Goal: Transaction & Acquisition: Book appointment/travel/reservation

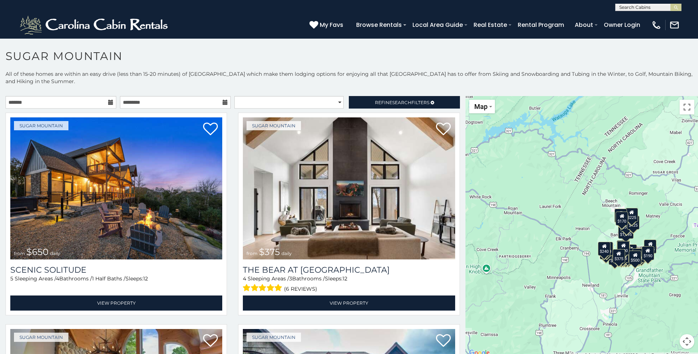
click at [515, 172] on div "$650 $375 $350 $350 $200 $375 $195 $265 $190 $175 $155 $290 $175 $345 $1,095 $1…" at bounding box center [581, 227] width 232 height 262
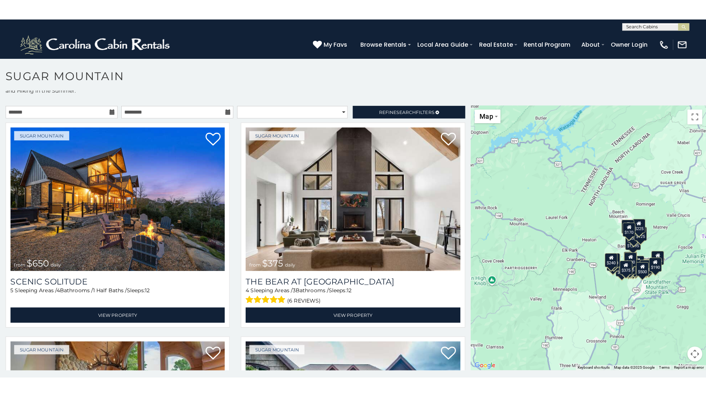
scroll to position [15, 0]
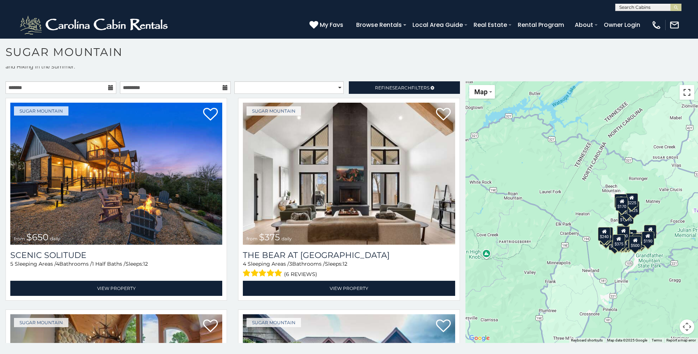
click at [684, 95] on button "Toggle fullscreen view" at bounding box center [686, 92] width 15 height 15
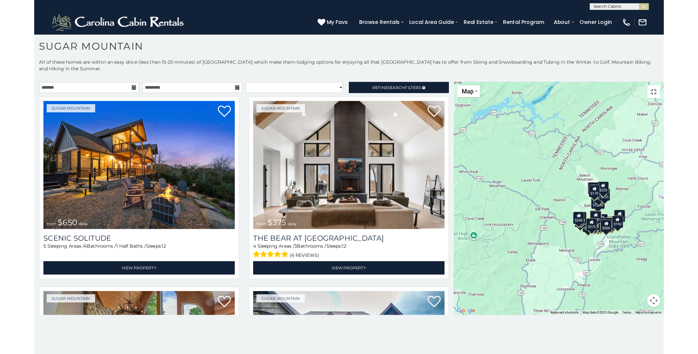
scroll to position [0, 0]
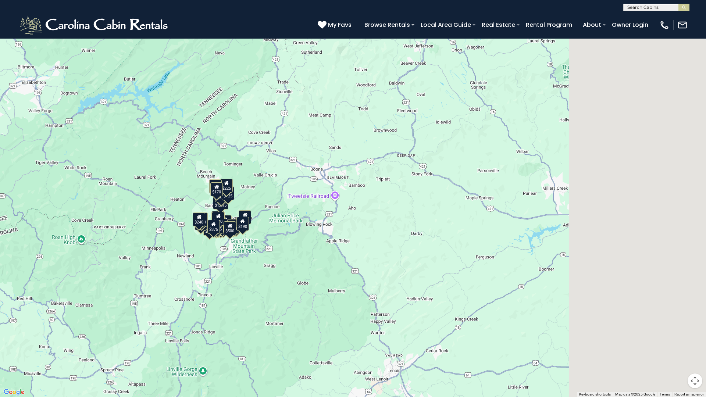
drag, startPoint x: 500, startPoint y: 263, endPoint x: 321, endPoint y: 262, distance: 178.8
click at [322, 262] on div "$650 $375 $350 $350 $200 $375 $195 $265 $190 $175 $155 $290 $175 $345 $1,095 $1…" at bounding box center [353, 198] width 706 height 397
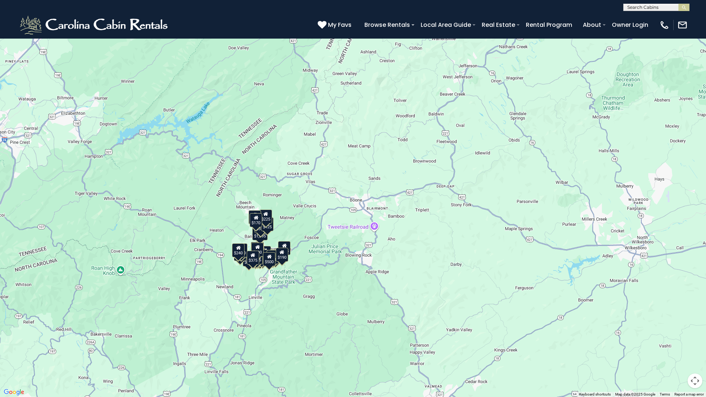
drag, startPoint x: 323, startPoint y: 230, endPoint x: 369, endPoint y: 264, distance: 57.1
click at [369, 264] on div "$650 $375 $350 $350 $200 $375 $195 $265 $190 $175 $155 $290 $175 $345 $1,095 $1…" at bounding box center [353, 198] width 706 height 397
click at [695, 12] on button "Toggle fullscreen view" at bounding box center [695, 11] width 15 height 15
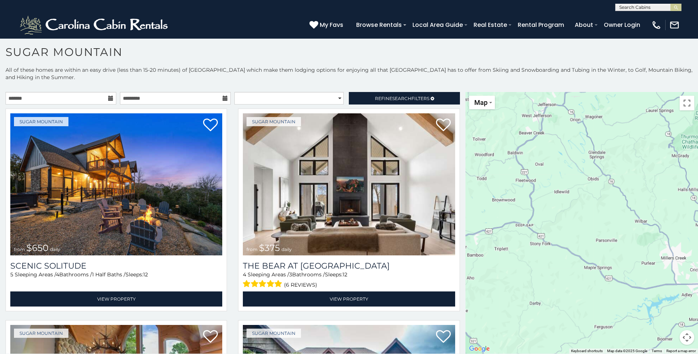
drag, startPoint x: 647, startPoint y: 289, endPoint x: 487, endPoint y: 306, distance: 160.9
click at [487, 306] on div "$650 $375 $350 $350 $200 $375 $195 $265 $190 $175 $155 $290 $175 $345 $1,095 $1…" at bounding box center [581, 223] width 232 height 262
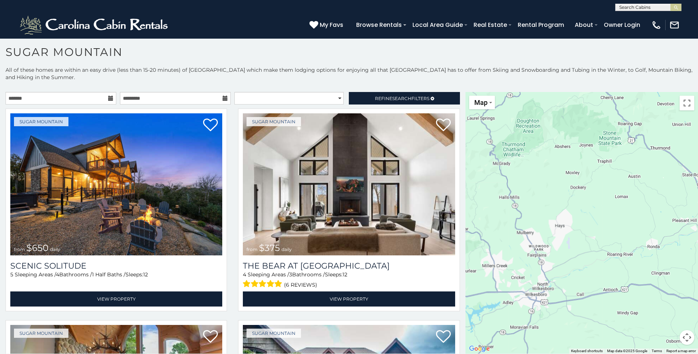
drag, startPoint x: 640, startPoint y: 236, endPoint x: 493, endPoint y: 235, distance: 147.1
click at [490, 240] on div "$650 $375 $350 $350 $200 $375 $195 $265 $190 $175 $155 $290 $175 $345 $1,095 $1…" at bounding box center [581, 223] width 232 height 262
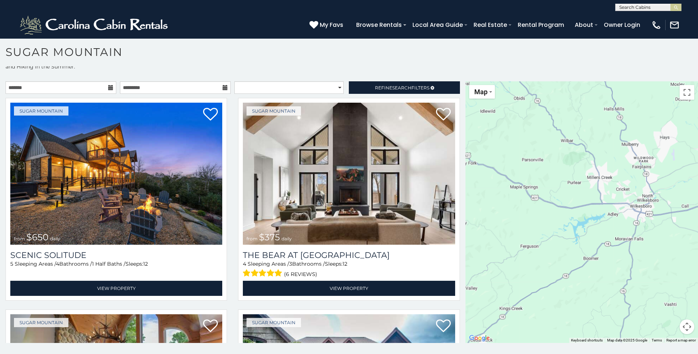
drag, startPoint x: 623, startPoint y: 220, endPoint x: 673, endPoint y: 184, distance: 61.5
click at [696, 171] on div "**********" at bounding box center [349, 210] width 698 height 288
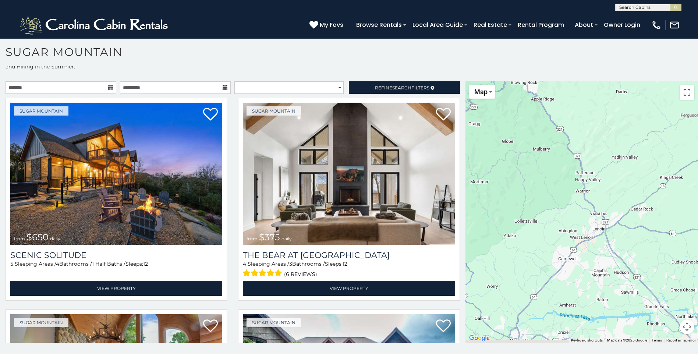
drag, startPoint x: 566, startPoint y: 266, endPoint x: 704, endPoint y: 152, distance: 179.3
click at [697, 152] on html "**********" at bounding box center [349, 175] width 698 height 358
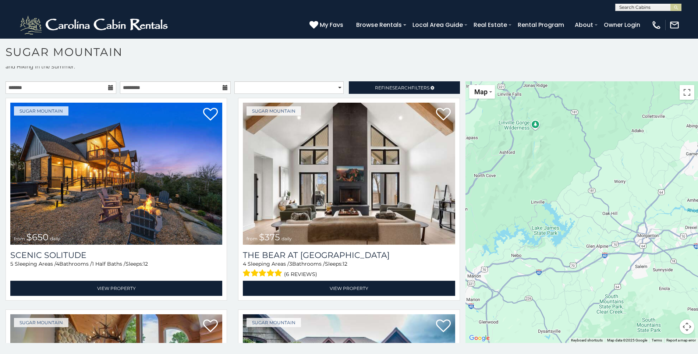
drag, startPoint x: 587, startPoint y: 277, endPoint x: 675, endPoint y: 192, distance: 122.8
click at [697, 185] on html "**********" at bounding box center [349, 175] width 698 height 358
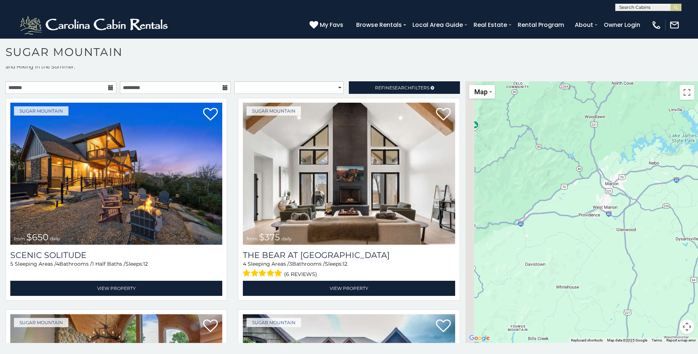
drag, startPoint x: 552, startPoint y: 251, endPoint x: 695, endPoint y: 158, distance: 170.9
click at [695, 158] on div "**********" at bounding box center [349, 210] width 698 height 288
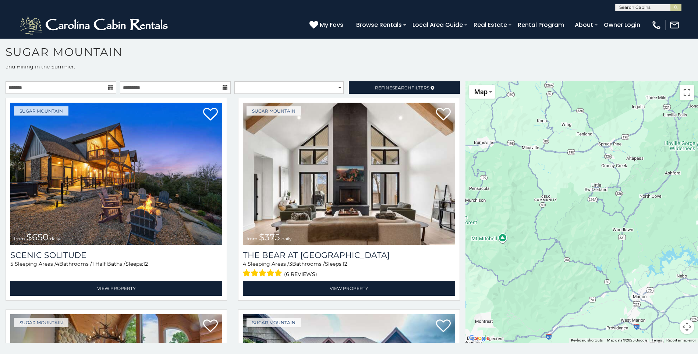
drag, startPoint x: 602, startPoint y: 203, endPoint x: 576, endPoint y: 300, distance: 100.2
click at [578, 304] on div "$650 $375 $350 $350 $200 $375 $195 $265 $190 $175 $155 $290 $175 $345 $1,095 $1…" at bounding box center [581, 212] width 232 height 262
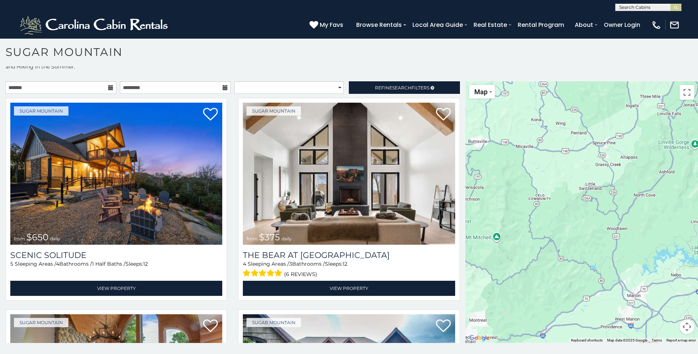
click at [682, 326] on button "Map camera controls" at bounding box center [686, 326] width 15 height 15
click at [664, 327] on button "Zoom out" at bounding box center [668, 326] width 15 height 15
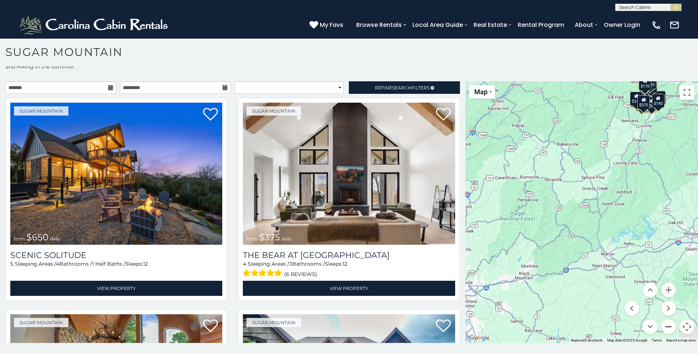
click at [664, 327] on button "Zoom out" at bounding box center [668, 326] width 15 height 15
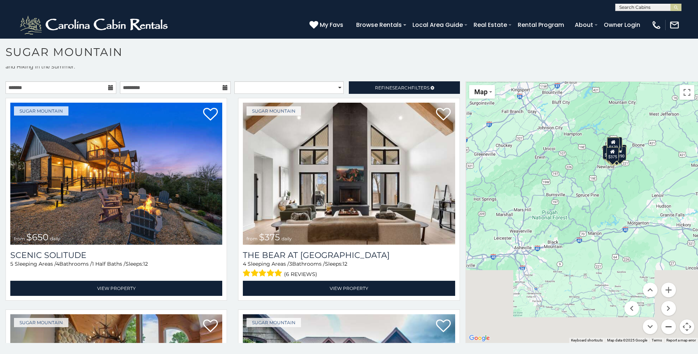
click at [664, 327] on button "Zoom out" at bounding box center [668, 326] width 15 height 15
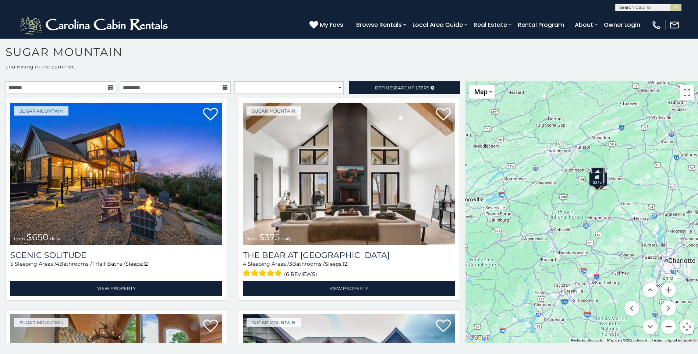
click at [665, 326] on button "Zoom out" at bounding box center [668, 326] width 15 height 15
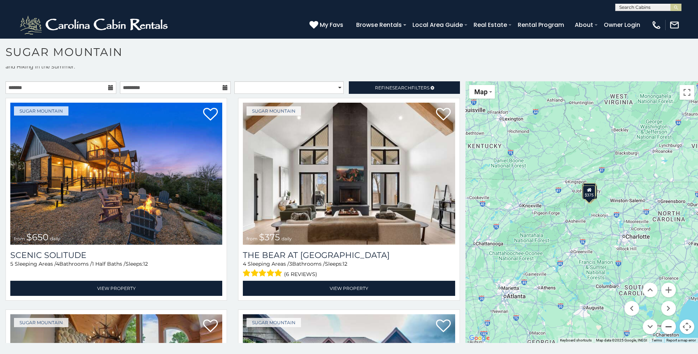
click at [665, 323] on button "Zoom out" at bounding box center [668, 326] width 15 height 15
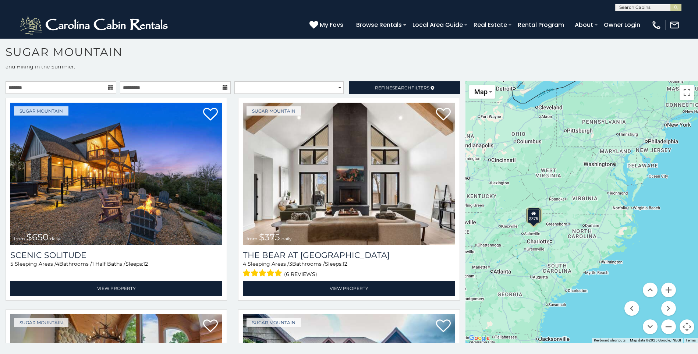
drag, startPoint x: 604, startPoint y: 241, endPoint x: 552, endPoint y: 259, distance: 55.4
click at [552, 259] on div "$650 $375 $350 $350 $200 $375 $195 $265 $190 $175 $155 $290 $175 $345 $1,095 $1…" at bounding box center [581, 212] width 232 height 262
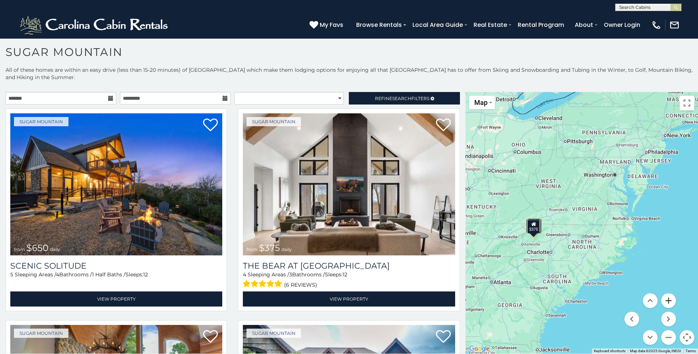
click at [666, 299] on button "Zoom in" at bounding box center [668, 300] width 15 height 15
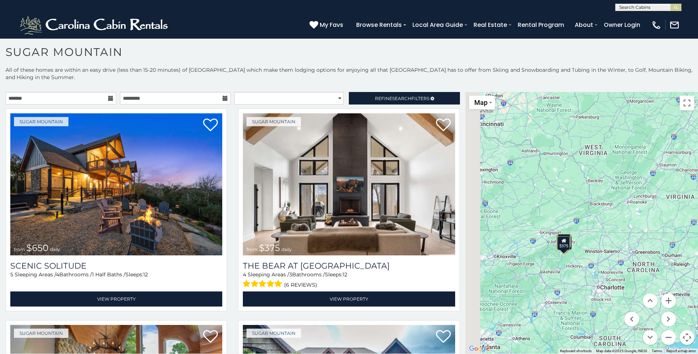
drag, startPoint x: 527, startPoint y: 266, endPoint x: 608, endPoint y: 272, distance: 80.4
click at [608, 272] on div "$650 $375 $350 $350 $200 $375 $195 $265 $190 $175 $155 $290 $175 $345 $1,095 $1…" at bounding box center [581, 223] width 232 height 262
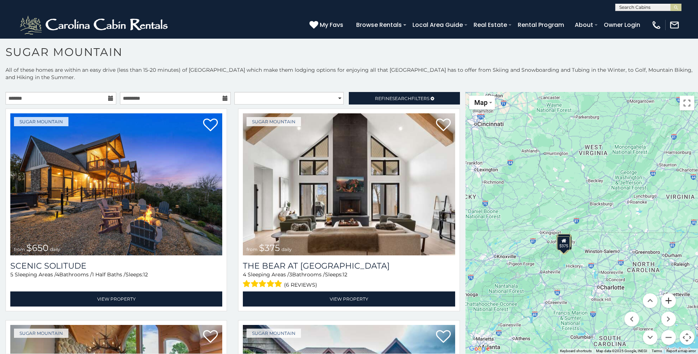
click at [665, 300] on button "Zoom in" at bounding box center [668, 300] width 15 height 15
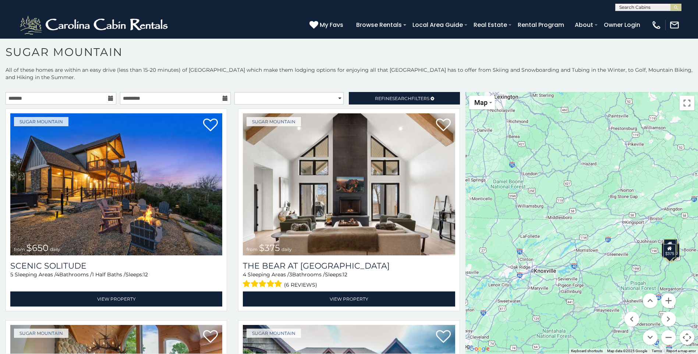
drag, startPoint x: 567, startPoint y: 276, endPoint x: 692, endPoint y: 256, distance: 126.6
click at [692, 256] on div "$650 $375 $350 $350 $200 $375 $195 $265 $190 $175 $155 $290 $175 $345 $1,095 $1…" at bounding box center [581, 223] width 232 height 262
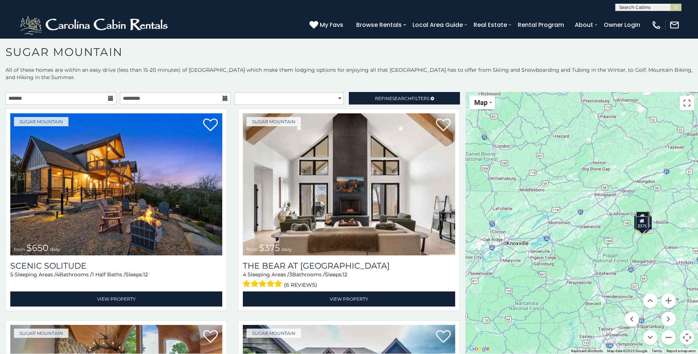
drag, startPoint x: 545, startPoint y: 280, endPoint x: 517, endPoint y: 249, distance: 42.4
click at [518, 252] on div "$650 $375 $350 $350 $200 $375 $195 $265 $190 $175 $155 $290 $175 $345 $1,095 $1…" at bounding box center [581, 223] width 232 height 262
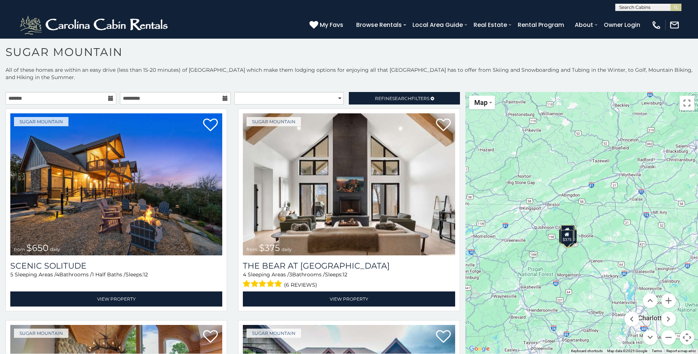
drag, startPoint x: 621, startPoint y: 247, endPoint x: 550, endPoint y: 259, distance: 72.7
click at [550, 259] on div "$650 $375 $350 $350 $200 $375 $195 $265 $190 $175 $155 $290 $175 $345 $1,095 $1…" at bounding box center [581, 223] width 232 height 262
click at [662, 300] on button "Zoom in" at bounding box center [668, 300] width 15 height 15
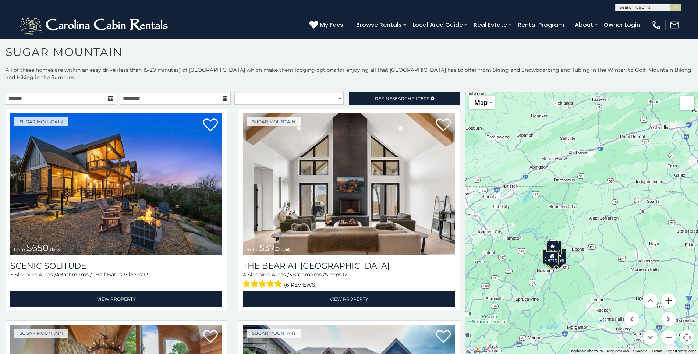
click at [662, 299] on button "Zoom in" at bounding box center [668, 300] width 15 height 15
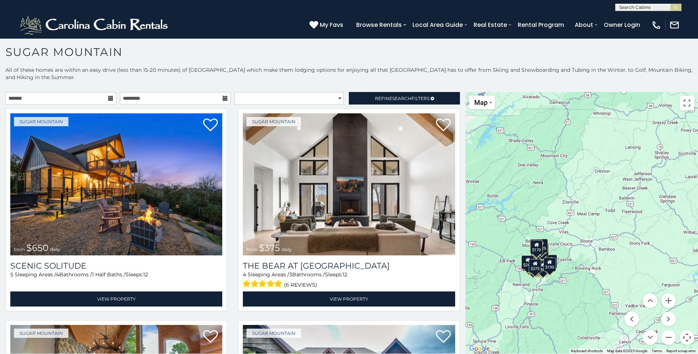
drag, startPoint x: 568, startPoint y: 291, endPoint x: 581, endPoint y: 254, distance: 39.2
click at [581, 254] on div "$650 $375 $350 $350 $200 $375 $195 $265 $190 $175 $155 $290 $175 $345 $1,095 $1…" at bounding box center [581, 223] width 232 height 262
click at [665, 299] on button "Zoom in" at bounding box center [668, 300] width 15 height 15
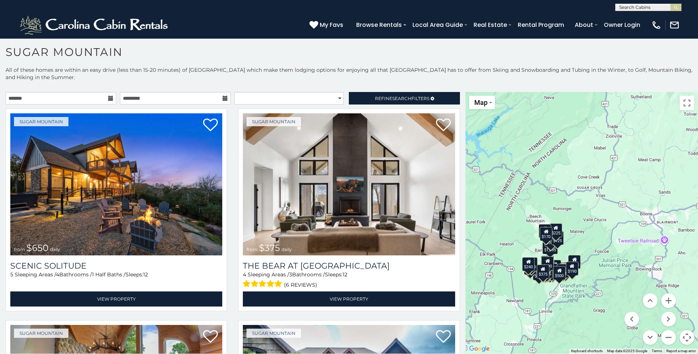
drag, startPoint x: 546, startPoint y: 297, endPoint x: 599, endPoint y: 256, distance: 67.3
click at [599, 256] on div "$650 $375 $350 $350 $200 $375 $195 $265 $190 $175 $155 $290 $175 $345 $1,095 $1…" at bounding box center [581, 223] width 232 height 262
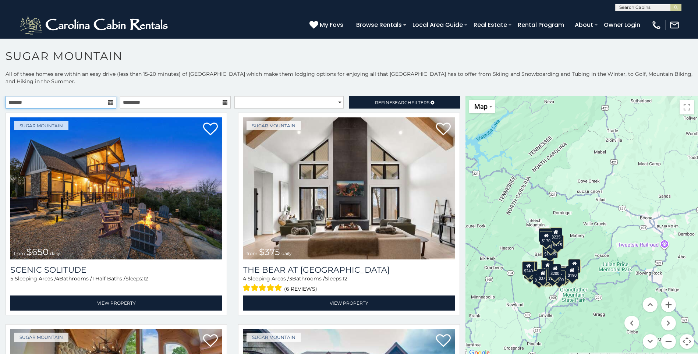
click at [63, 109] on input "text" at bounding box center [61, 102] width 111 height 13
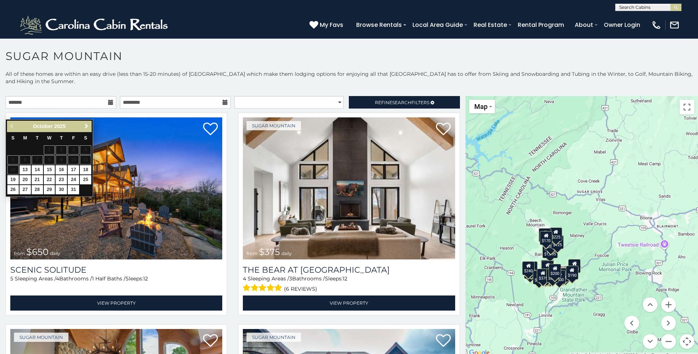
click at [88, 127] on span "Next" at bounding box center [86, 126] width 6 height 6
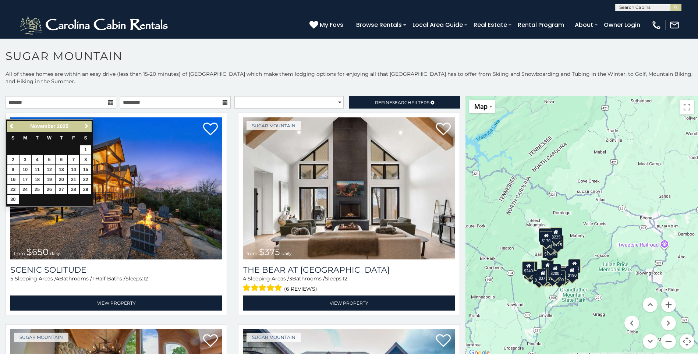
click at [88, 127] on span "Next" at bounding box center [86, 126] width 6 height 6
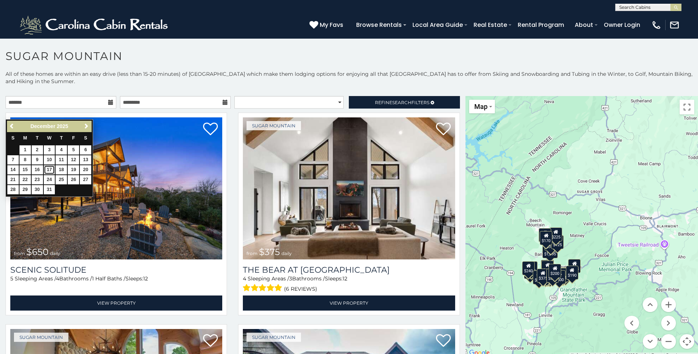
click at [50, 168] on link "17" at bounding box center [49, 169] width 11 height 9
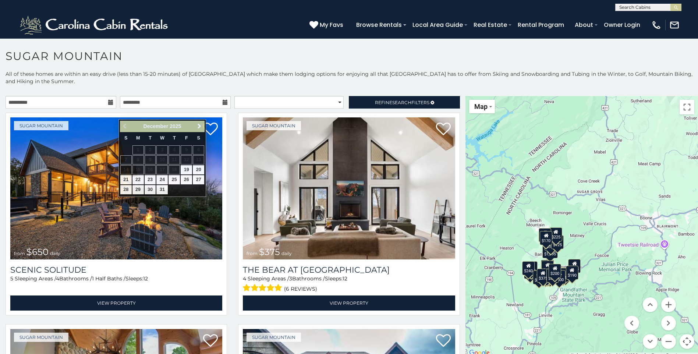
click at [109, 105] on icon at bounding box center [110, 102] width 5 height 5
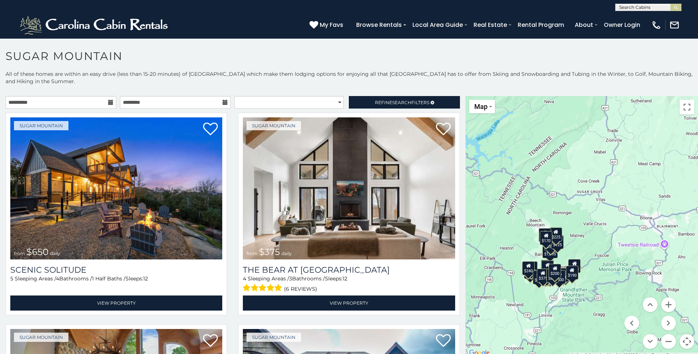
click at [109, 105] on icon at bounding box center [110, 102] width 5 height 5
click at [89, 109] on input "**********" at bounding box center [61, 102] width 111 height 13
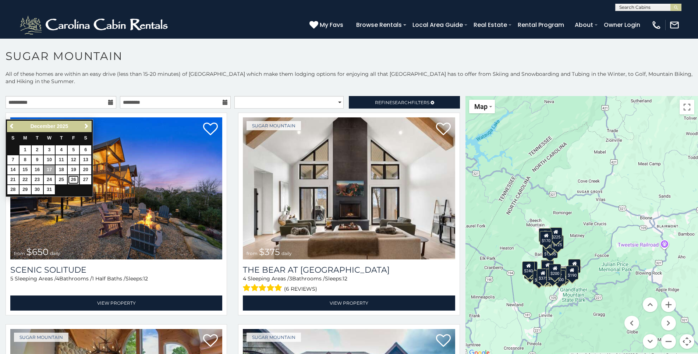
click at [75, 178] on link "26" at bounding box center [73, 179] width 11 height 9
type input "**********"
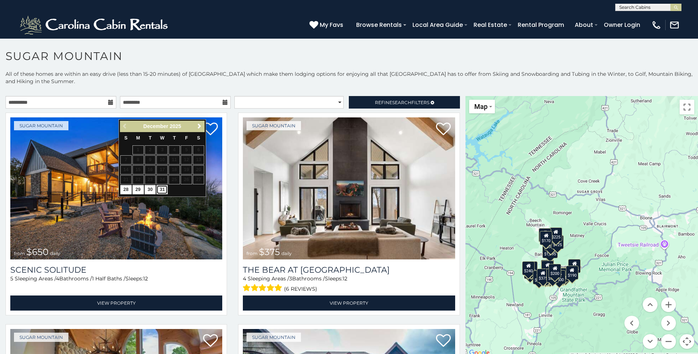
click at [164, 188] on link "31" at bounding box center [161, 189] width 11 height 9
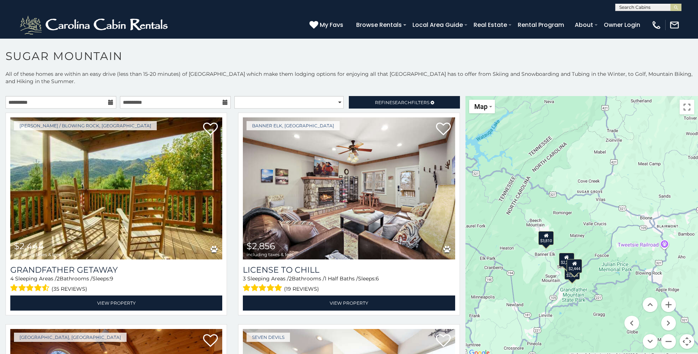
click at [224, 105] on icon at bounding box center [225, 102] width 5 height 5
click at [223, 105] on icon at bounding box center [225, 102] width 5 height 5
click at [111, 105] on icon at bounding box center [110, 102] width 5 height 5
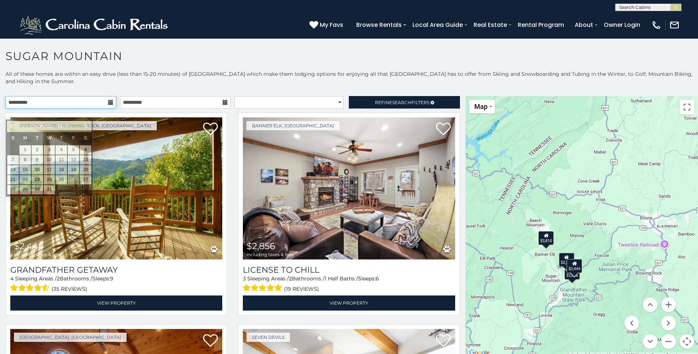
click at [95, 109] on input "**********" at bounding box center [61, 102] width 111 height 13
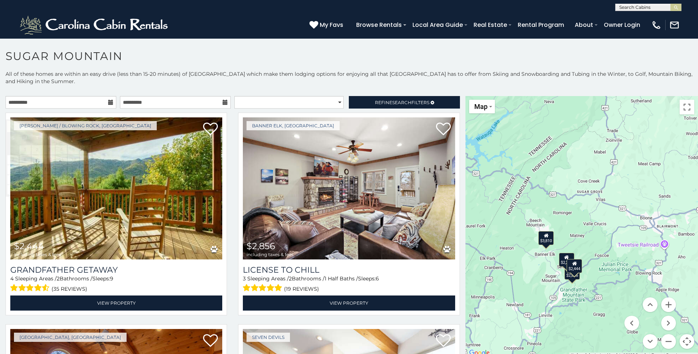
click at [223, 105] on icon at bounding box center [225, 102] width 5 height 5
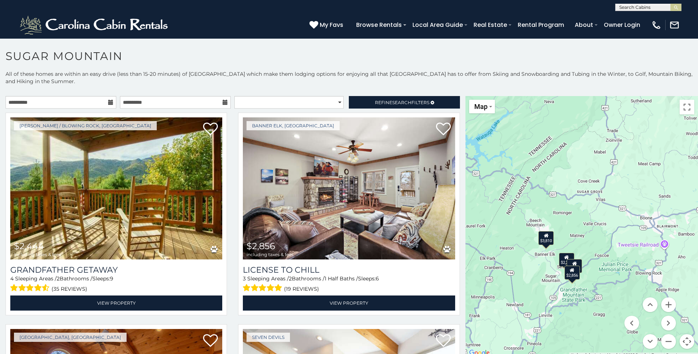
click at [223, 105] on icon at bounding box center [225, 102] width 5 height 5
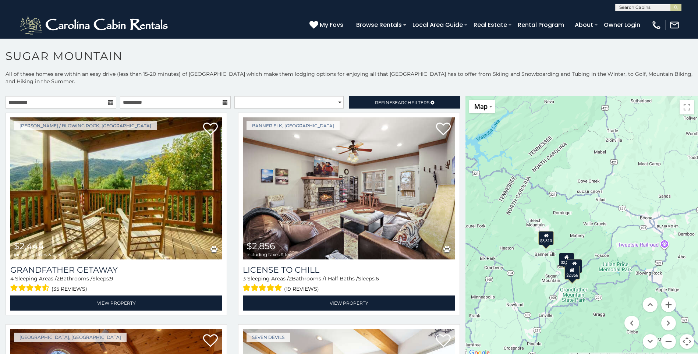
click at [223, 105] on icon at bounding box center [225, 102] width 5 height 5
click at [109, 105] on icon at bounding box center [110, 102] width 5 height 5
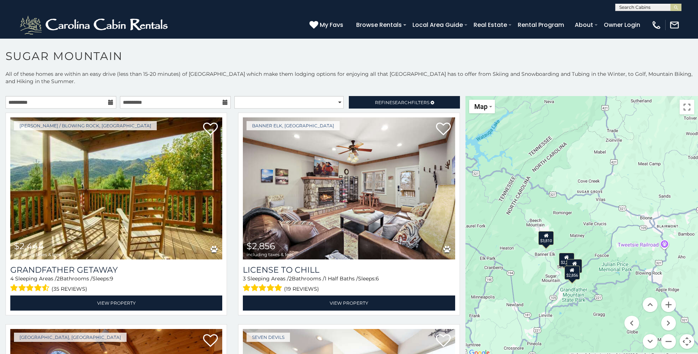
click at [109, 105] on icon at bounding box center [110, 102] width 5 height 5
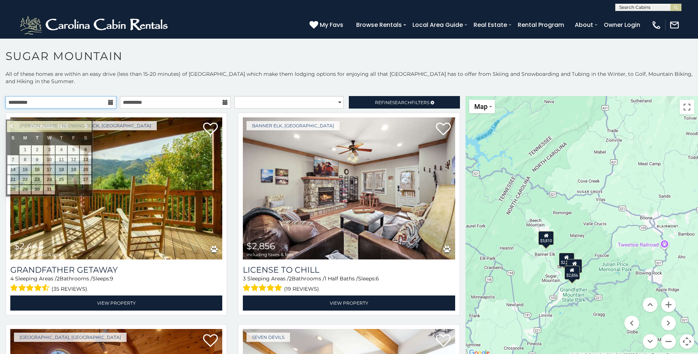
click at [68, 109] on input "**********" at bounding box center [61, 102] width 111 height 13
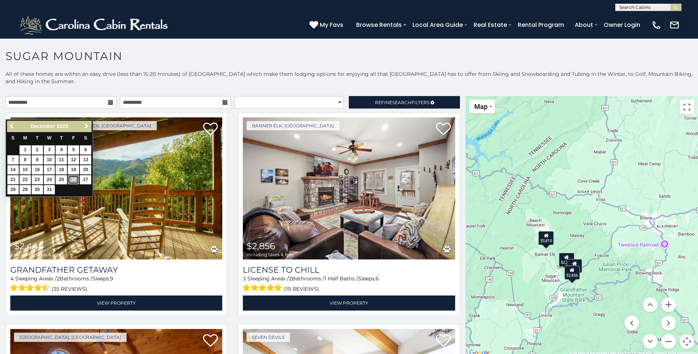
click at [75, 178] on link "26" at bounding box center [73, 179] width 11 height 9
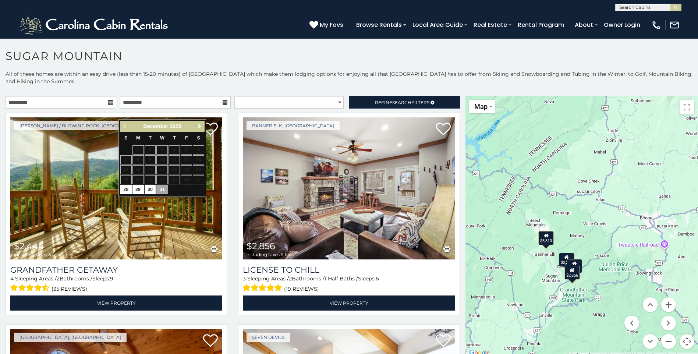
click at [198, 127] on span "Next" at bounding box center [199, 126] width 6 height 6
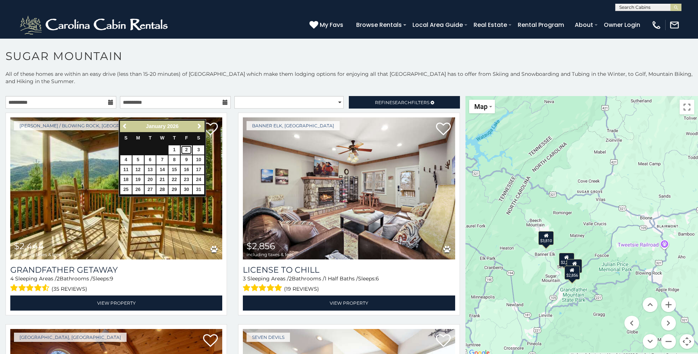
click at [191, 147] on link "2" at bounding box center [186, 149] width 11 height 9
type input "**********"
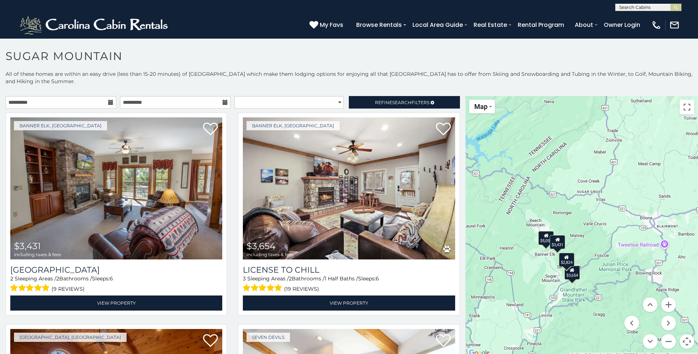
click at [109, 105] on icon at bounding box center [110, 102] width 5 height 5
click at [108, 105] on icon at bounding box center [110, 102] width 5 height 5
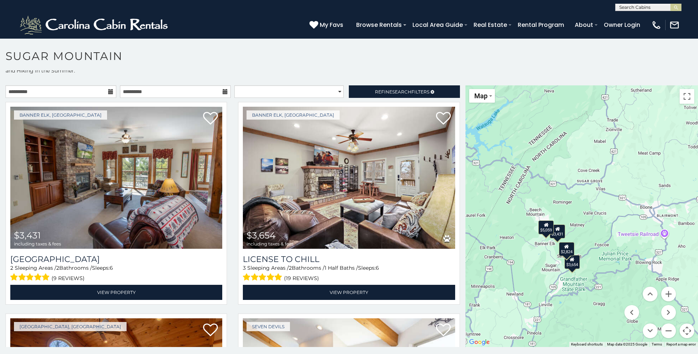
click at [110, 94] on icon at bounding box center [110, 91] width 5 height 5
drag, startPoint x: 108, startPoint y: 102, endPoint x: 113, endPoint y: 104, distance: 5.6
click at [112, 98] on div "**********" at bounding box center [61, 91] width 111 height 13
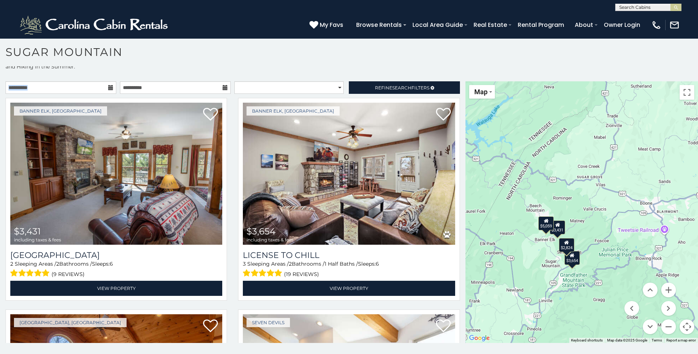
click at [109, 86] on icon at bounding box center [110, 87] width 5 height 5
click at [109, 88] on icon at bounding box center [110, 87] width 5 height 5
click at [90, 89] on input "**********" at bounding box center [61, 87] width 111 height 13
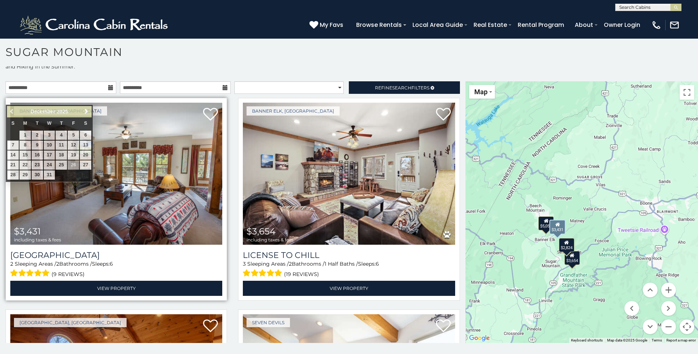
click at [89, 187] on img at bounding box center [116, 174] width 212 height 142
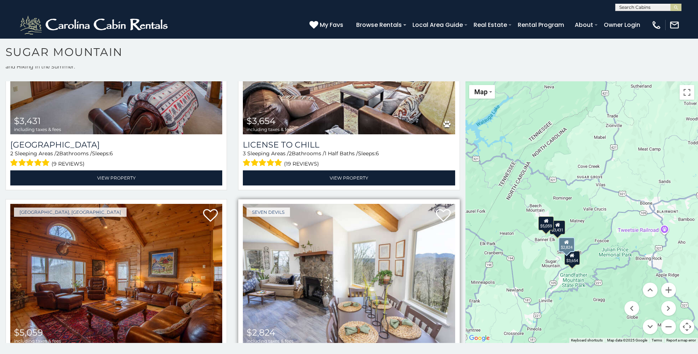
scroll to position [189, 0]
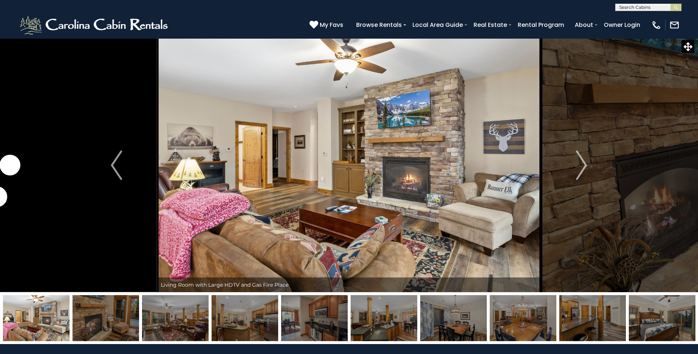
click at [580, 164] on img "Next" at bounding box center [581, 164] width 11 height 29
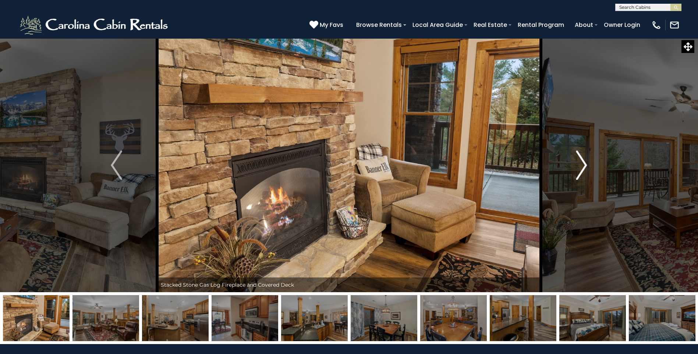
click at [579, 164] on img "Next" at bounding box center [581, 164] width 11 height 29
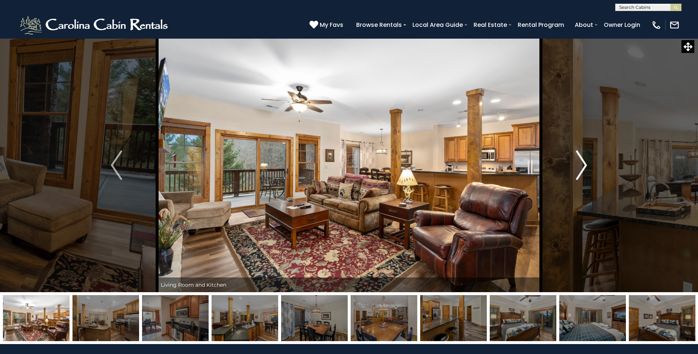
click at [577, 162] on img "Next" at bounding box center [581, 164] width 11 height 29
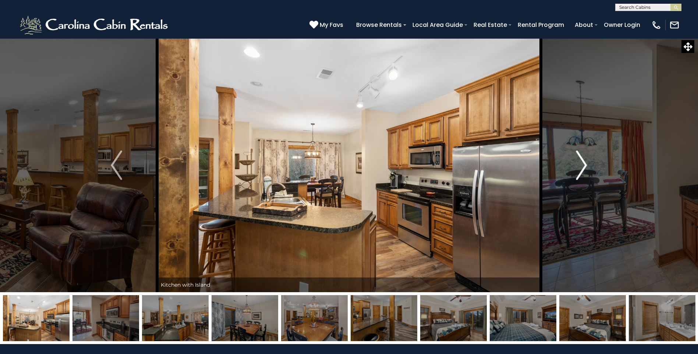
click at [577, 162] on img "Next" at bounding box center [581, 164] width 11 height 29
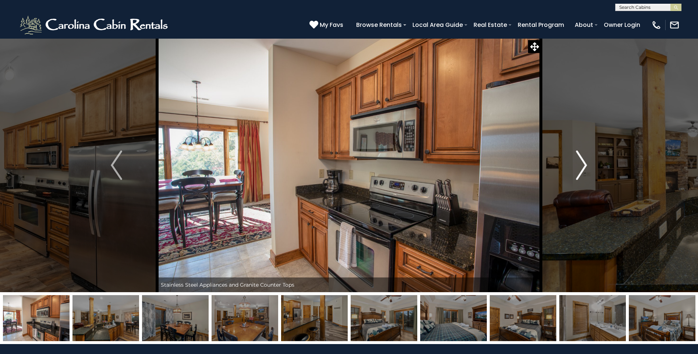
click at [574, 160] on button "Next" at bounding box center [581, 165] width 81 height 254
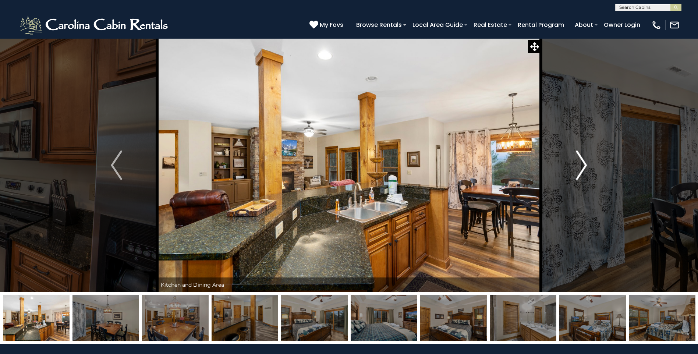
click at [573, 160] on button "Next" at bounding box center [581, 165] width 81 height 254
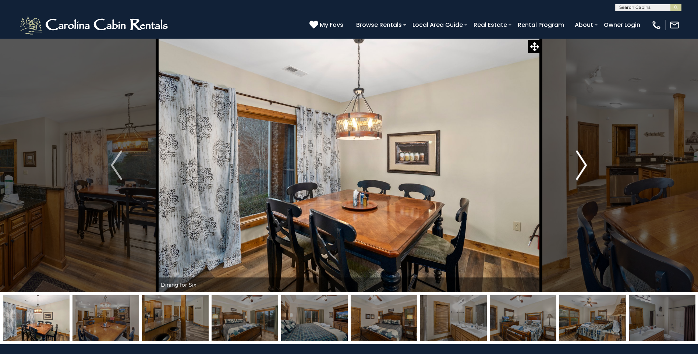
click at [571, 160] on button "Next" at bounding box center [581, 165] width 81 height 254
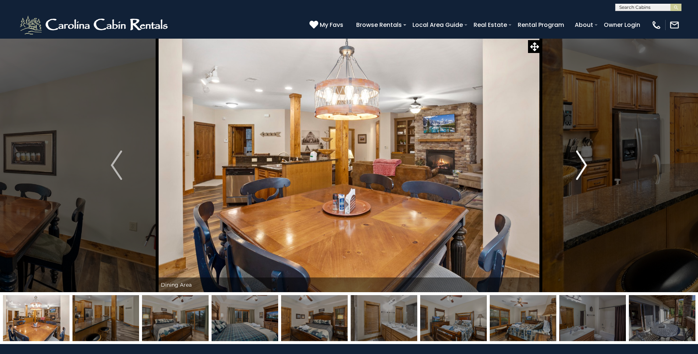
click at [571, 160] on button "Next" at bounding box center [581, 165] width 81 height 254
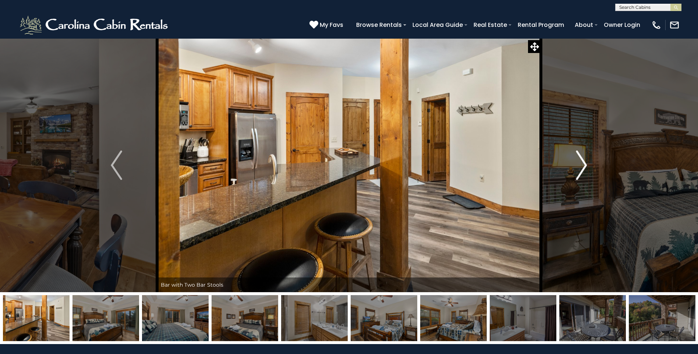
click at [569, 160] on button "Next" at bounding box center [581, 165] width 81 height 254
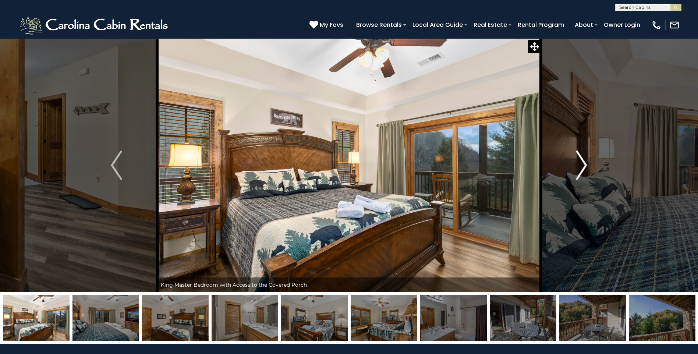
click at [569, 159] on button "Next" at bounding box center [581, 165] width 81 height 254
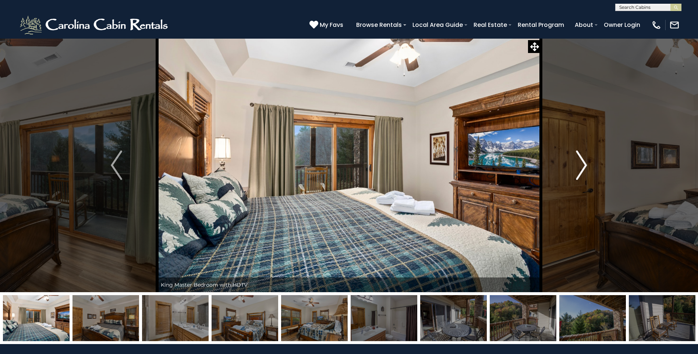
click at [569, 159] on button "Next" at bounding box center [581, 165] width 81 height 254
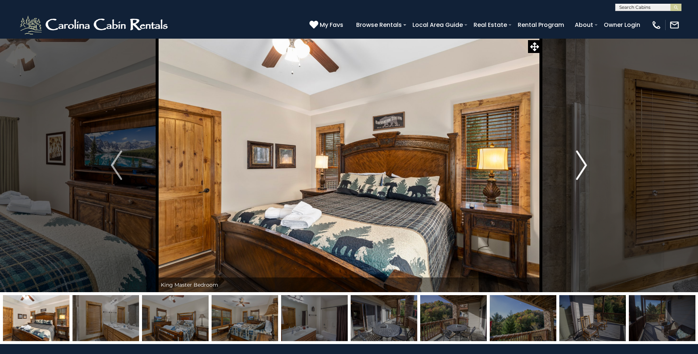
click at [566, 158] on button "Next" at bounding box center [581, 165] width 81 height 254
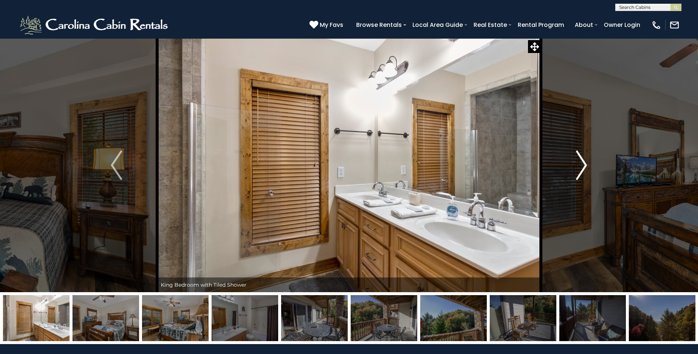
click at [565, 158] on button "Next" at bounding box center [581, 165] width 81 height 254
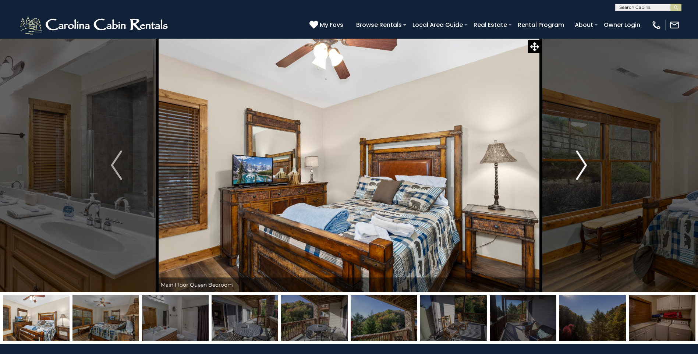
click at [565, 158] on button "Next" at bounding box center [581, 165] width 81 height 254
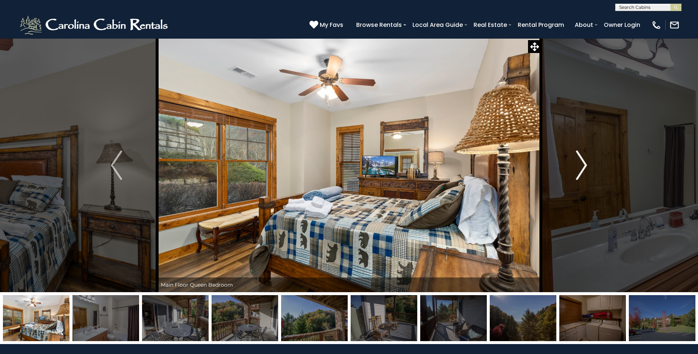
click at [562, 157] on button "Next" at bounding box center [581, 165] width 81 height 254
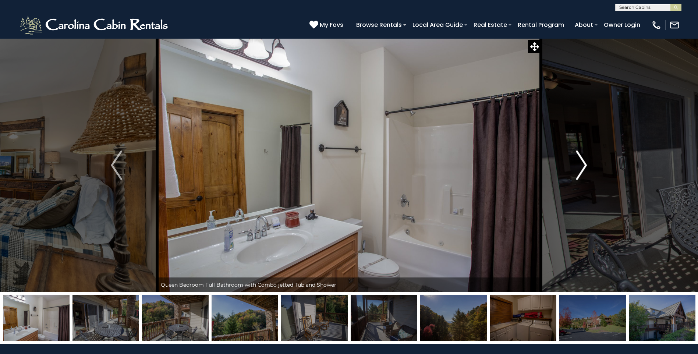
click at [562, 157] on button "Next" at bounding box center [581, 165] width 81 height 254
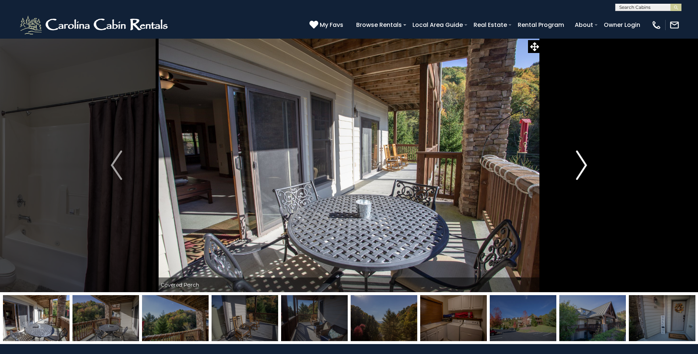
click at [561, 157] on button "Next" at bounding box center [581, 165] width 81 height 254
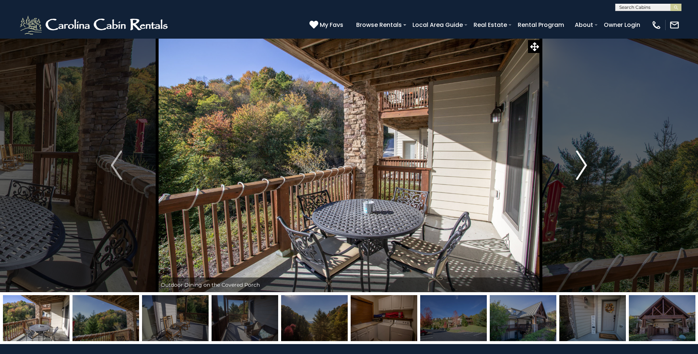
click at [561, 157] on button "Next" at bounding box center [581, 165] width 81 height 254
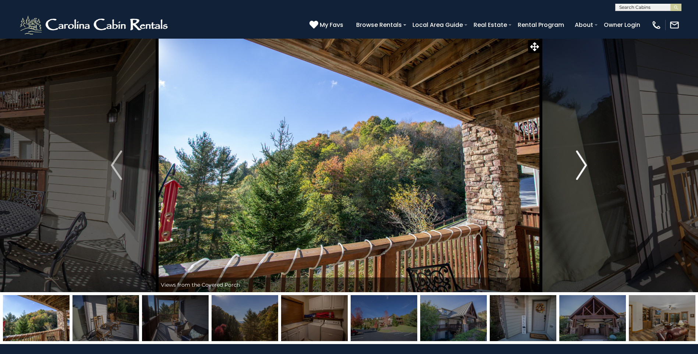
click at [560, 157] on button "Next" at bounding box center [581, 165] width 81 height 254
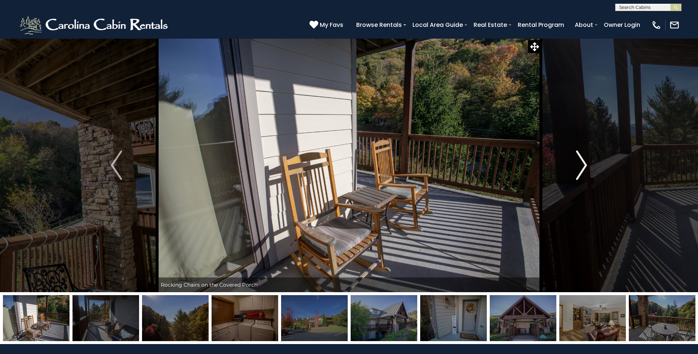
click at [559, 156] on button "Next" at bounding box center [581, 165] width 81 height 254
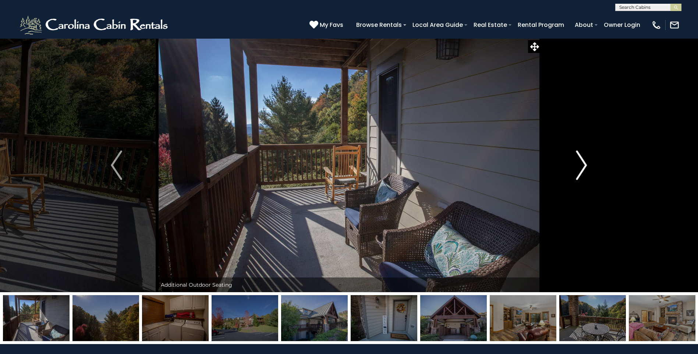
click at [559, 156] on button "Next" at bounding box center [581, 165] width 81 height 254
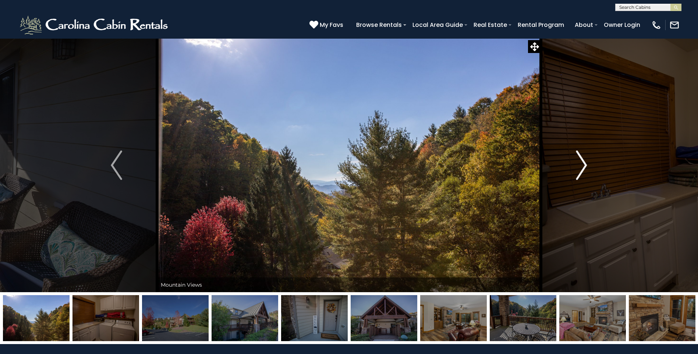
click at [559, 156] on button "Next" at bounding box center [581, 165] width 81 height 254
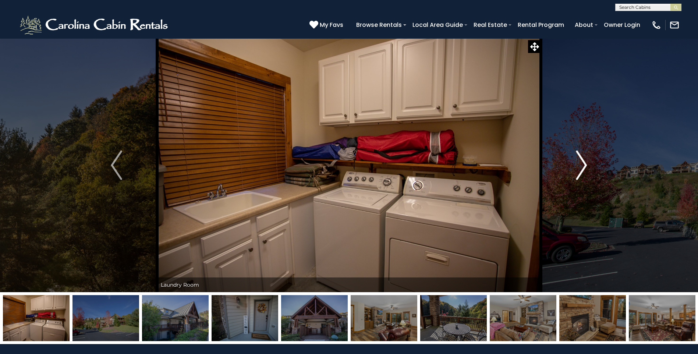
click at [558, 156] on button "Next" at bounding box center [581, 165] width 81 height 254
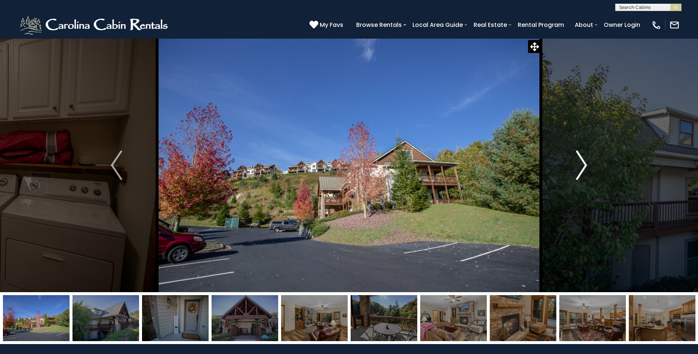
click at [557, 156] on button "Next" at bounding box center [581, 165] width 81 height 254
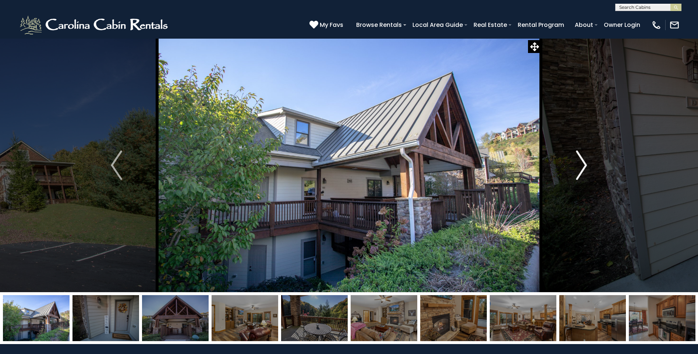
click at [557, 156] on button "Next" at bounding box center [581, 165] width 81 height 254
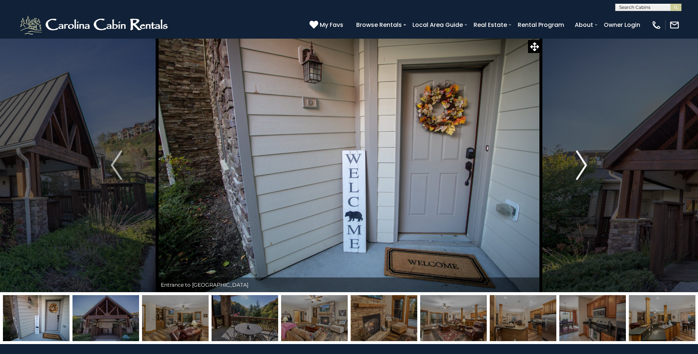
click at [557, 156] on button "Next" at bounding box center [581, 165] width 81 height 254
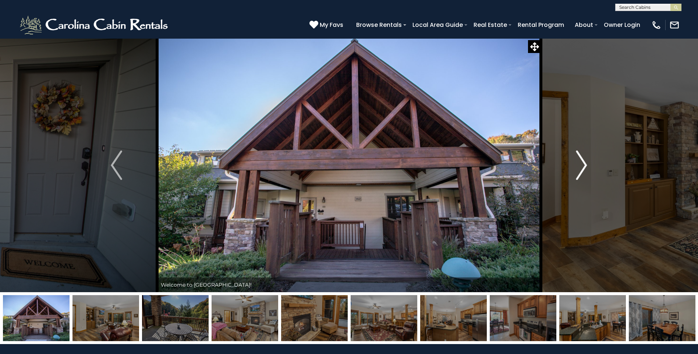
click at [556, 155] on button "Next" at bounding box center [581, 165] width 81 height 254
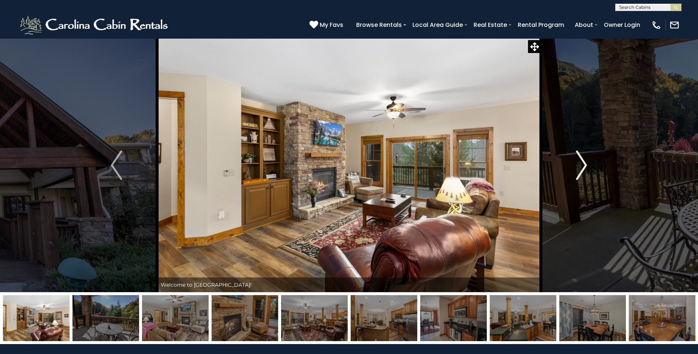
click at [555, 155] on button "Next" at bounding box center [581, 165] width 81 height 254
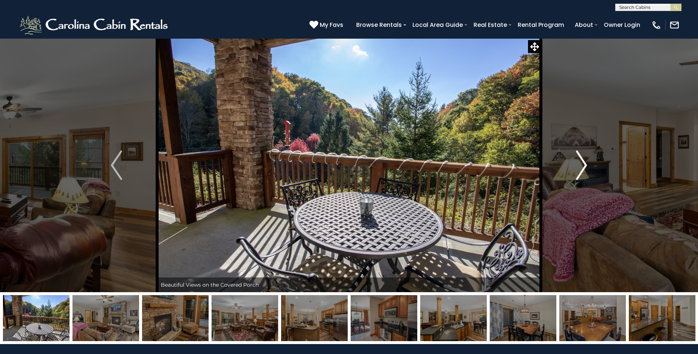
click at [555, 155] on button "Next" at bounding box center [581, 165] width 81 height 254
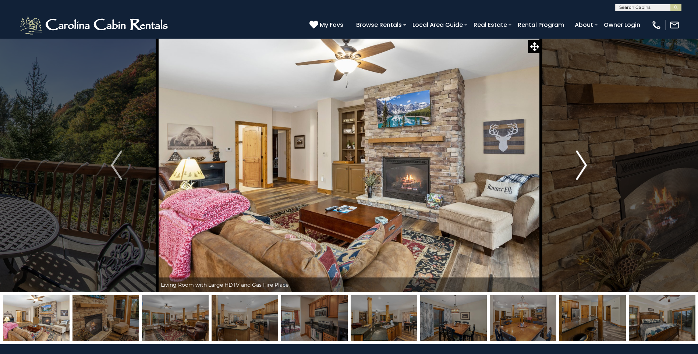
click at [555, 155] on button "Next" at bounding box center [581, 165] width 81 height 254
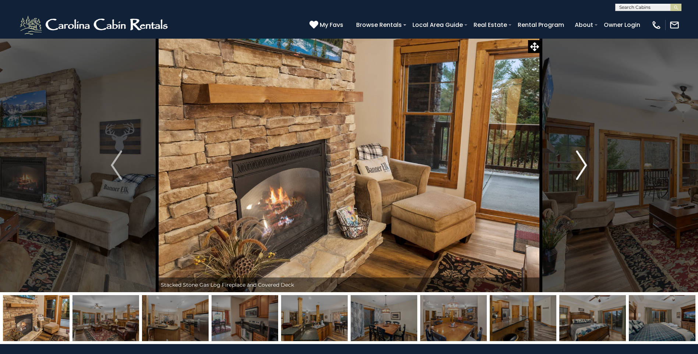
click at [555, 155] on button "Next" at bounding box center [581, 165] width 81 height 254
